Goal: Task Accomplishment & Management: Complete application form

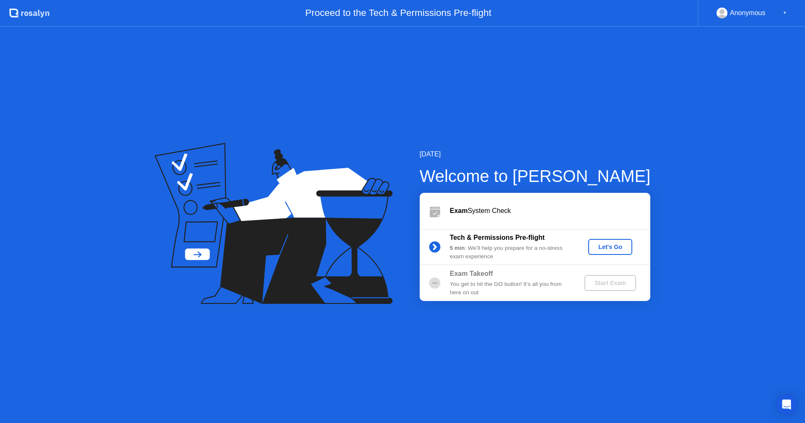
click at [607, 250] on div "Let's Go" at bounding box center [609, 246] width 37 height 7
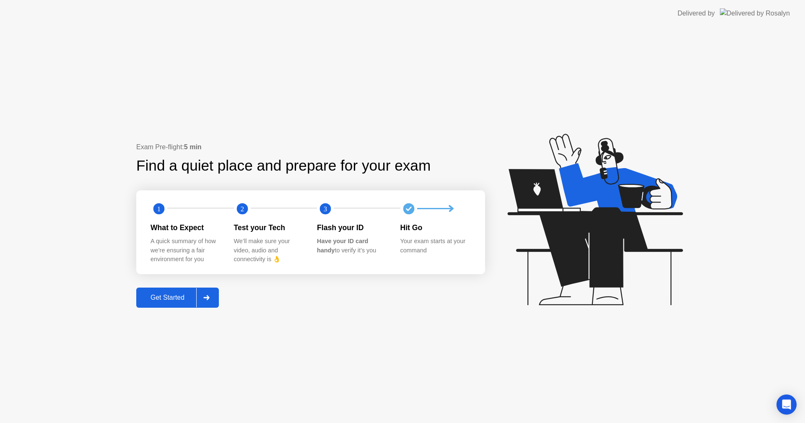
click at [160, 301] on div "Get Started" at bounding box center [167, 298] width 57 height 8
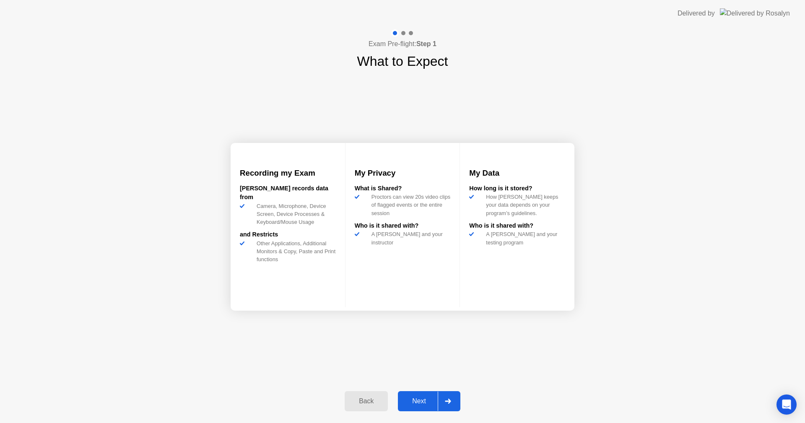
click at [422, 400] on div "Next" at bounding box center [418, 401] width 37 height 8
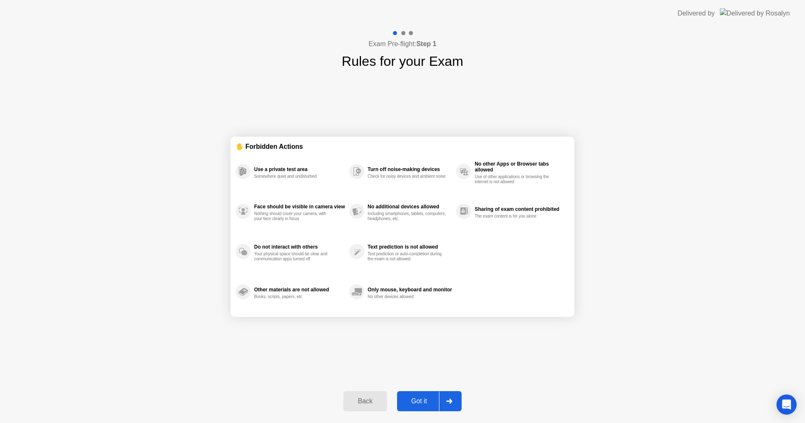
click at [422, 400] on div "Got it" at bounding box center [418, 401] width 39 height 8
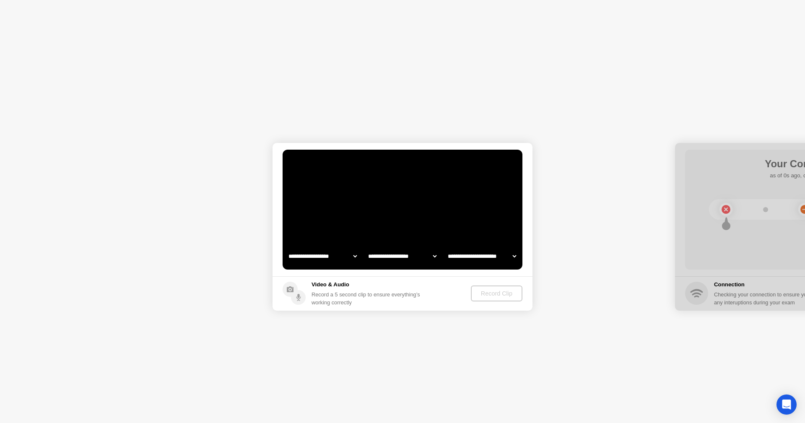
select select "**********"
select select "*******"
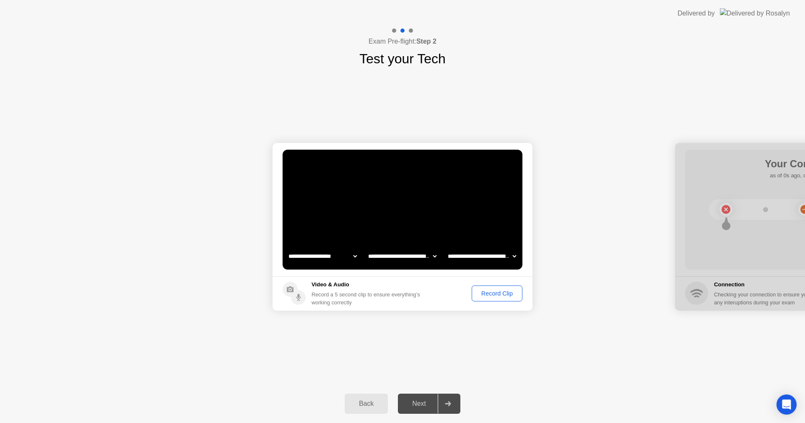
click at [499, 295] on div "Record Clip" at bounding box center [496, 293] width 45 height 7
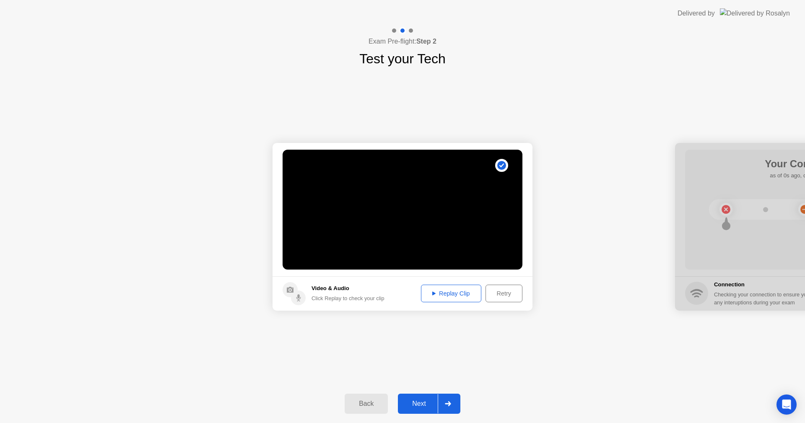
drag, startPoint x: 417, startPoint y: 408, endPoint x: 438, endPoint y: 403, distance: 21.1
click at [417, 407] on div "Next" at bounding box center [418, 404] width 37 height 8
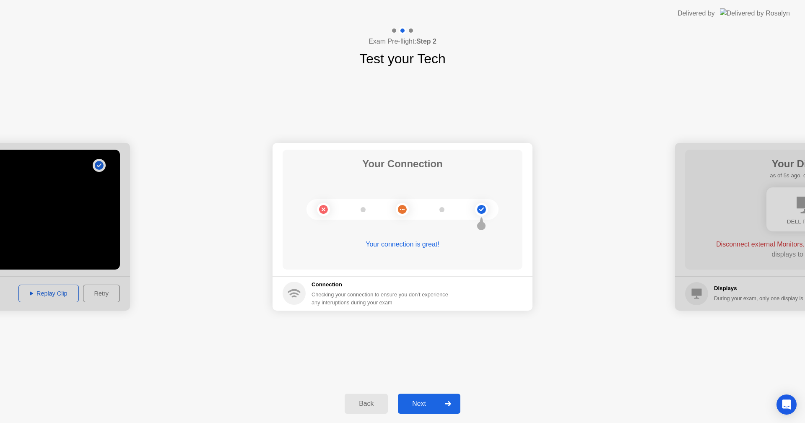
click at [418, 404] on div "Next" at bounding box center [418, 404] width 37 height 8
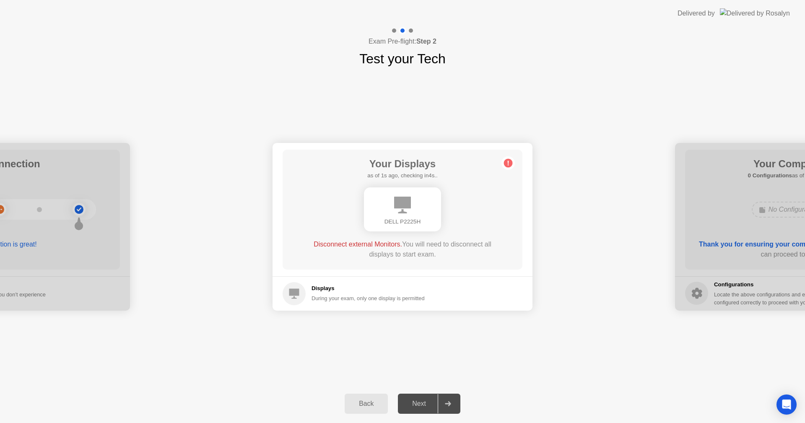
click at [427, 400] on div "Next" at bounding box center [418, 404] width 37 height 8
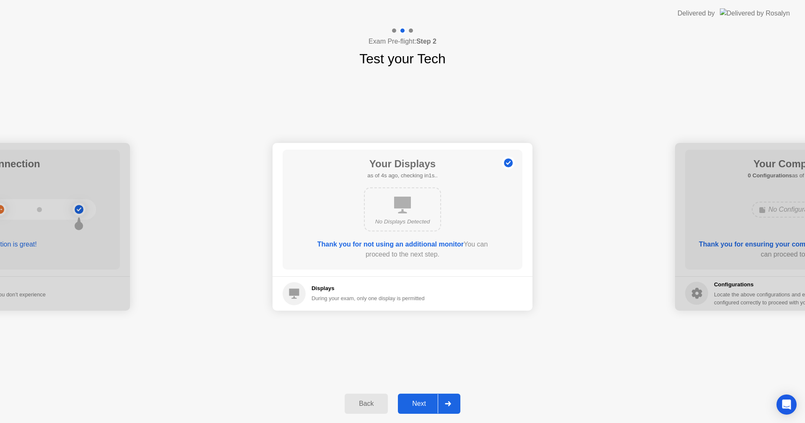
click at [424, 404] on div "Next" at bounding box center [418, 404] width 37 height 8
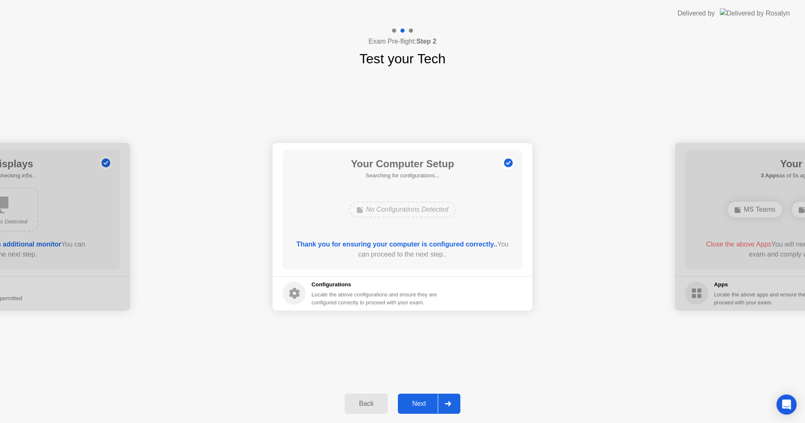
click at [413, 404] on div "Next" at bounding box center [418, 404] width 37 height 8
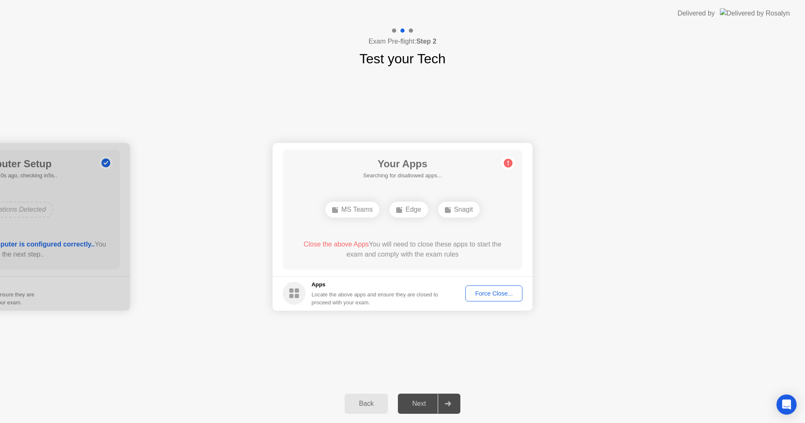
click at [367, 409] on button "Back" at bounding box center [366, 404] width 43 height 20
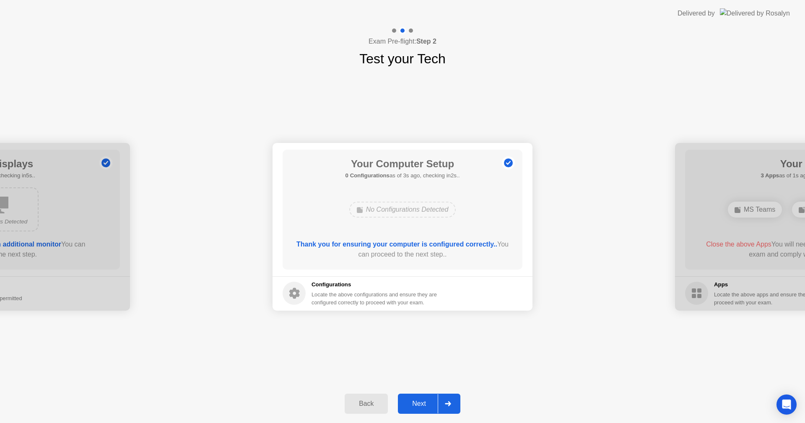
click at [413, 404] on div "Next" at bounding box center [418, 404] width 37 height 8
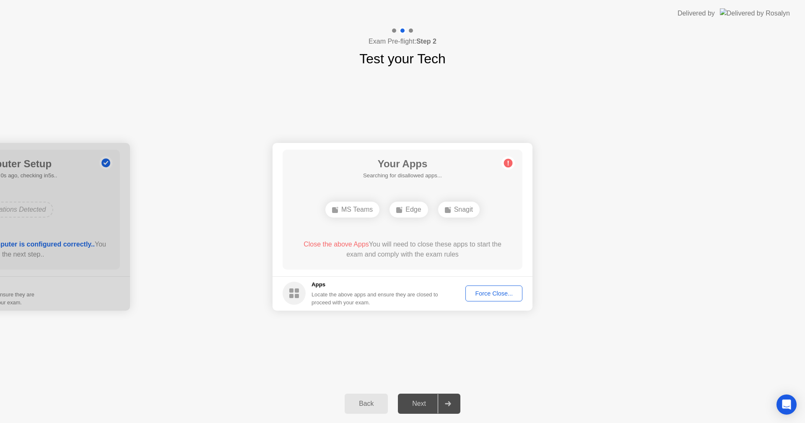
click at [497, 294] on div "Force Close..." at bounding box center [493, 293] width 51 height 7
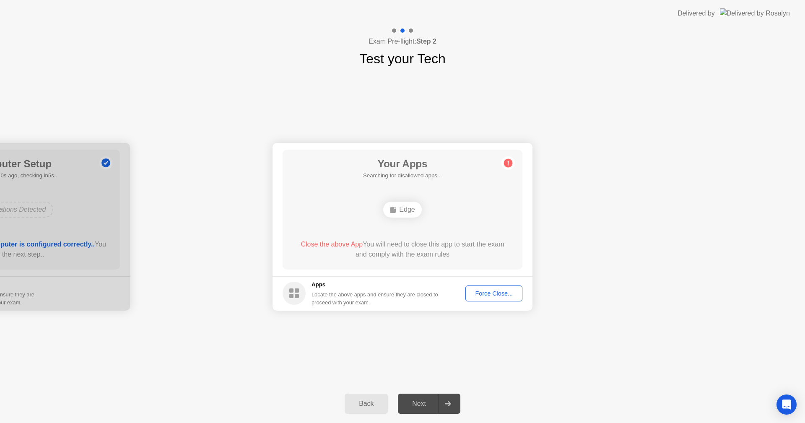
click at [423, 405] on div "Next" at bounding box center [418, 404] width 37 height 8
click at [508, 165] on circle at bounding box center [508, 162] width 9 height 9
click at [509, 297] on div "Force Close..." at bounding box center [493, 293] width 51 height 7
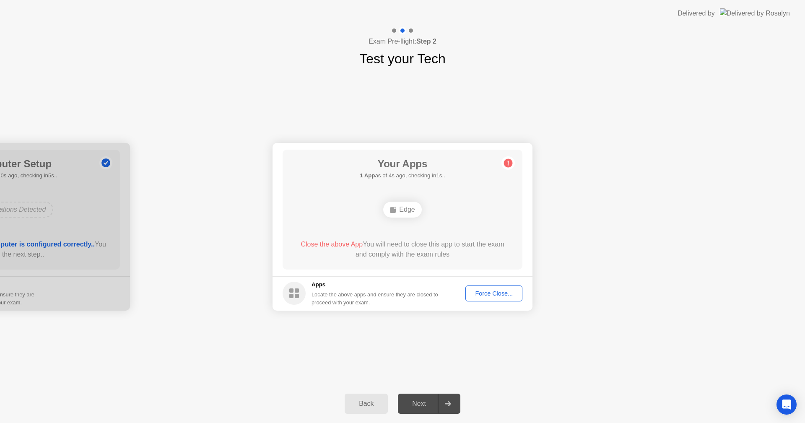
click at [422, 405] on div "Next" at bounding box center [418, 404] width 37 height 8
click at [399, 216] on div "Edge" at bounding box center [402, 210] width 38 height 16
click at [484, 298] on button "Force Close..." at bounding box center [493, 293] width 57 height 16
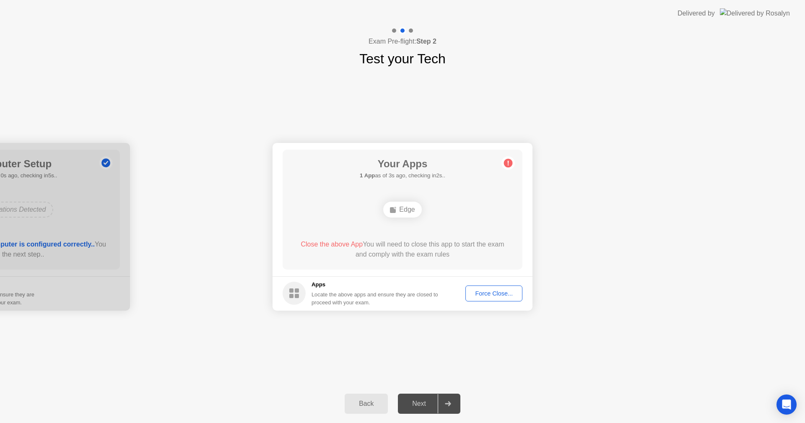
click at [365, 410] on button "Back" at bounding box center [366, 404] width 43 height 20
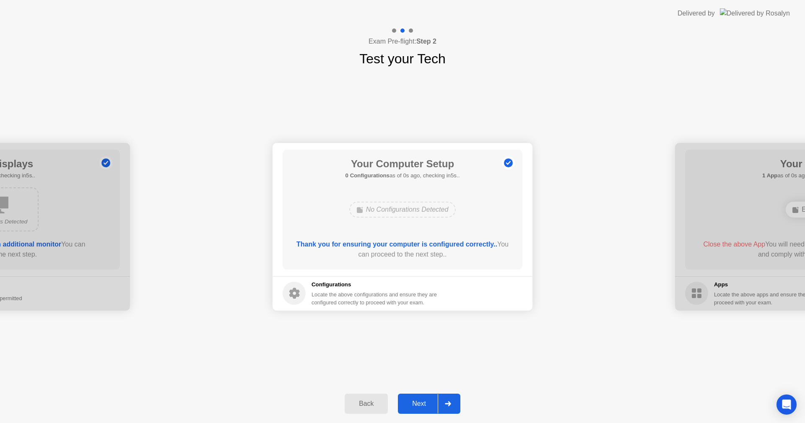
click at [413, 407] on div "Next" at bounding box center [418, 404] width 37 height 8
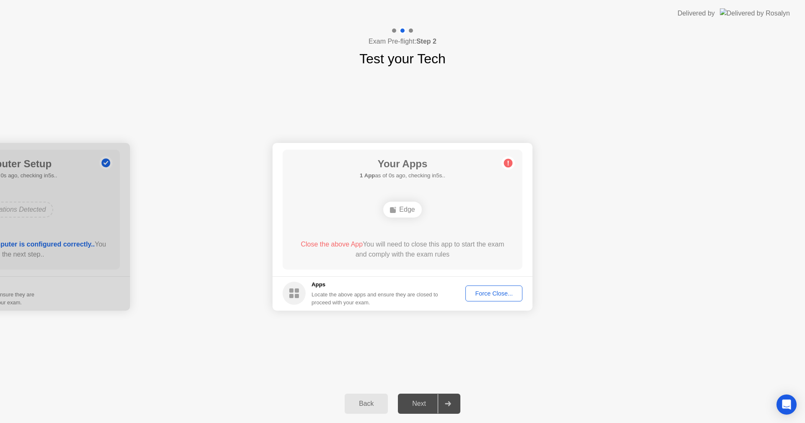
click at [507, 164] on circle at bounding box center [508, 162] width 9 height 9
click at [504, 290] on div "Force Close..." at bounding box center [493, 293] width 51 height 7
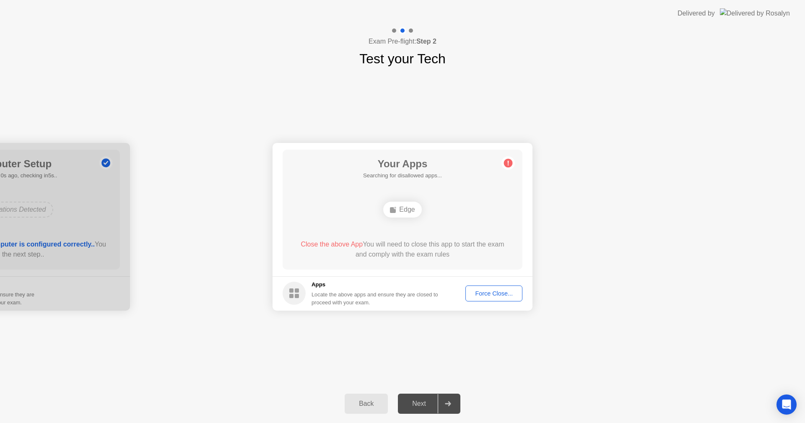
click at [452, 402] on div at bounding box center [448, 403] width 20 height 19
click at [417, 404] on div "Next" at bounding box center [418, 404] width 37 height 8
click at [497, 297] on div "Force Close..." at bounding box center [493, 293] width 51 height 7
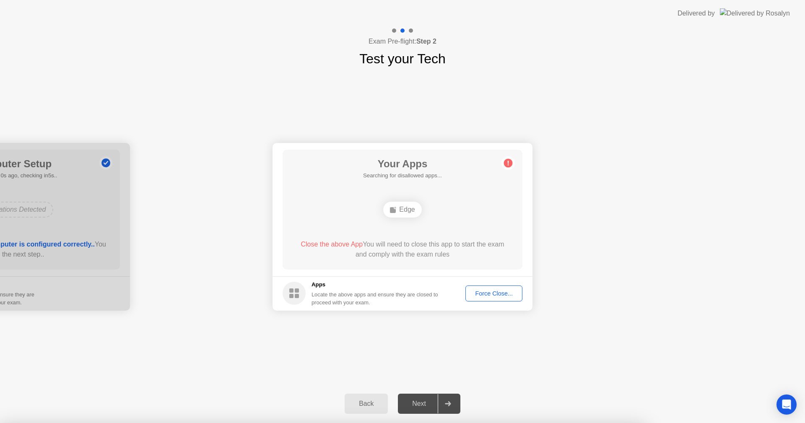
drag, startPoint x: 435, startPoint y: 259, endPoint x: 443, endPoint y: 262, distance: 9.2
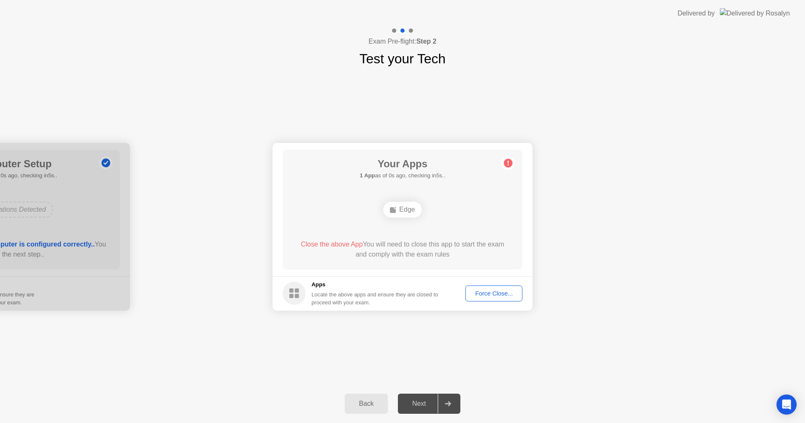
click at [487, 288] on button "Force Close..." at bounding box center [493, 293] width 57 height 16
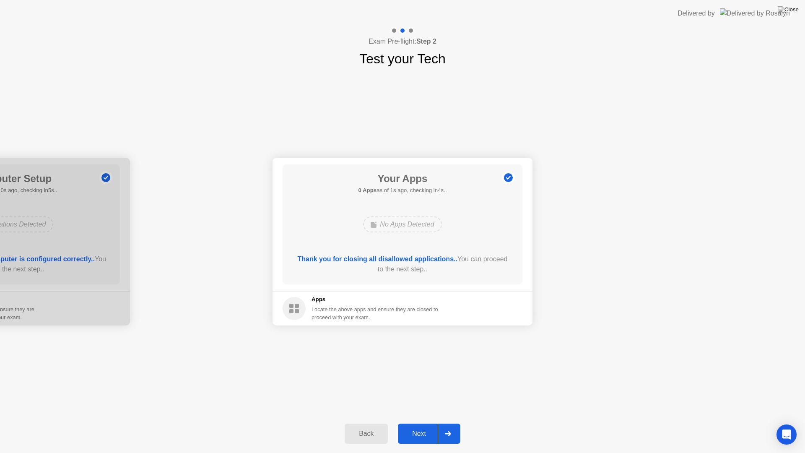
click at [425, 422] on div "Next" at bounding box center [418, 434] width 37 height 8
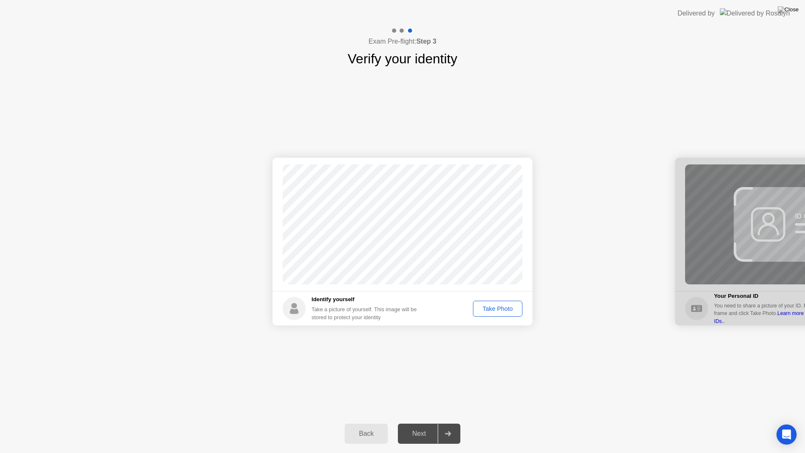
click at [505, 312] on div "Take Photo" at bounding box center [498, 308] width 44 height 7
click at [408, 422] on div "Next" at bounding box center [418, 434] width 37 height 8
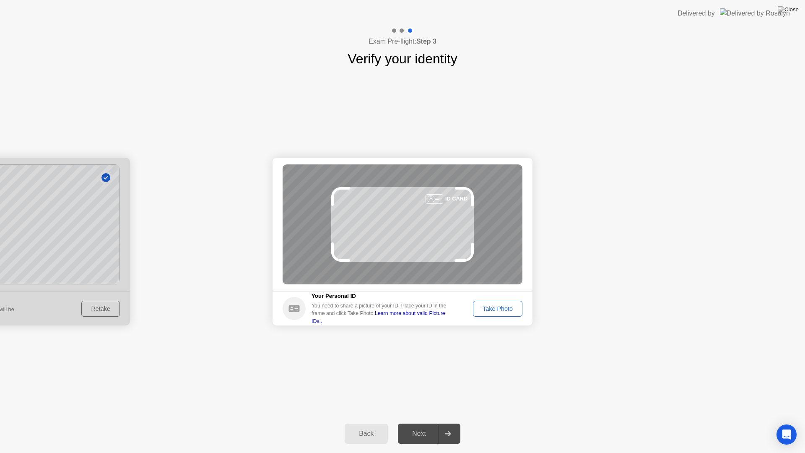
click at [430, 422] on div "Next" at bounding box center [418, 434] width 37 height 8
click at [501, 309] on div "Take Photo" at bounding box center [498, 308] width 44 height 7
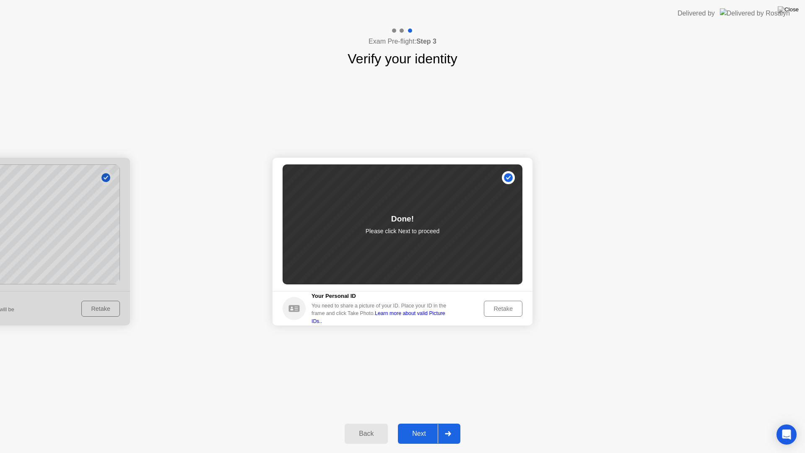
click at [418, 422] on button "Next" at bounding box center [429, 433] width 62 height 20
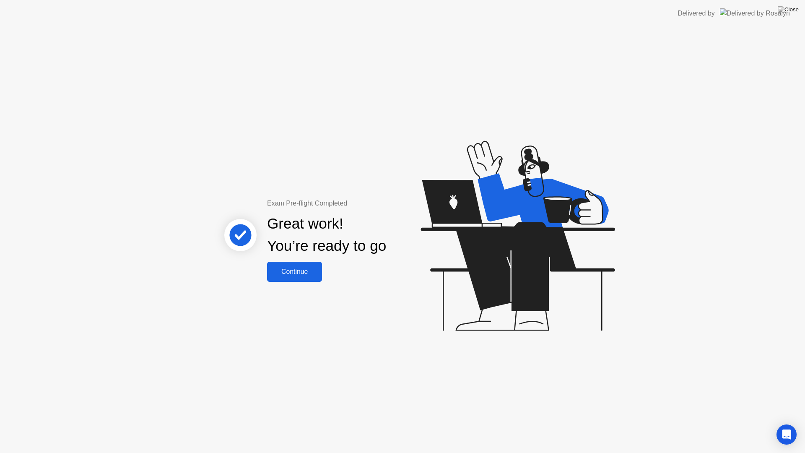
click at [306, 275] on div "Continue" at bounding box center [294, 272] width 50 height 8
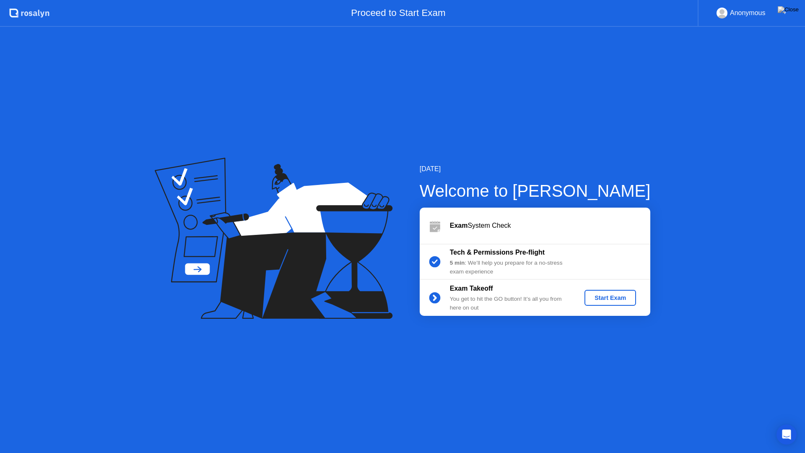
click at [615, 296] on div "Start Exam" at bounding box center [610, 297] width 45 height 7
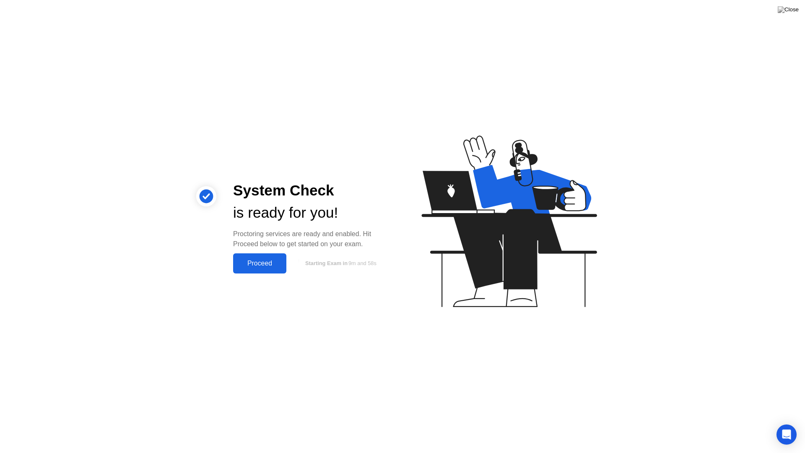
click at [267, 265] on div "Proceed" at bounding box center [260, 263] width 48 height 8
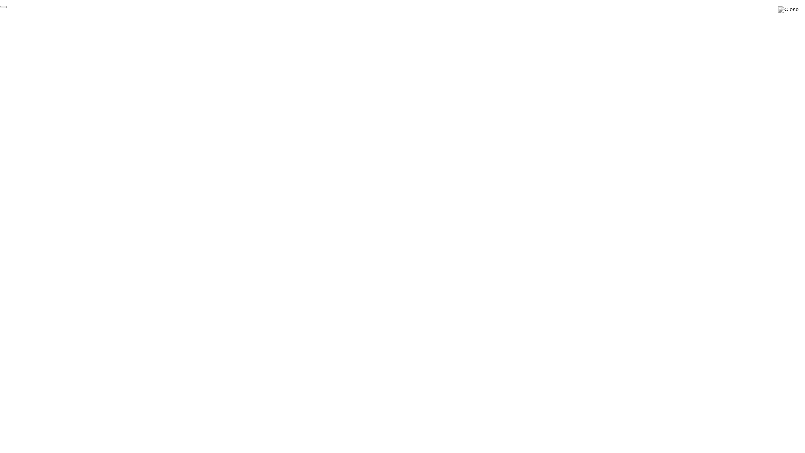
click div "End Proctoring Session"
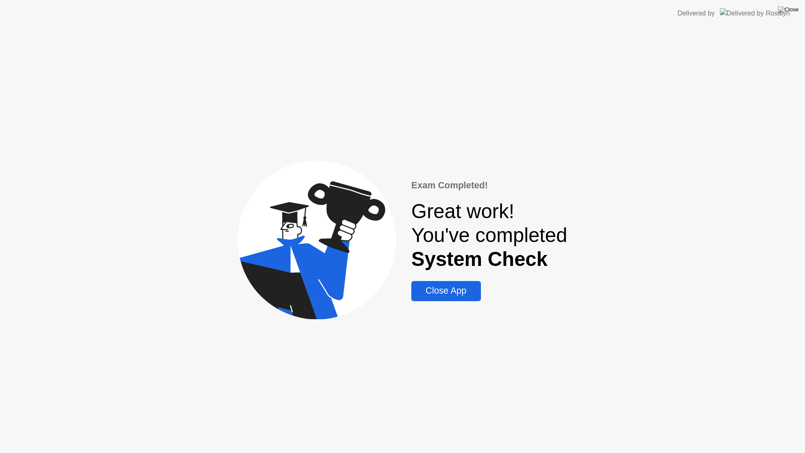
click at [446, 290] on div "Close App" at bounding box center [446, 290] width 64 height 10
